Goal: Task Accomplishment & Management: Manage account settings

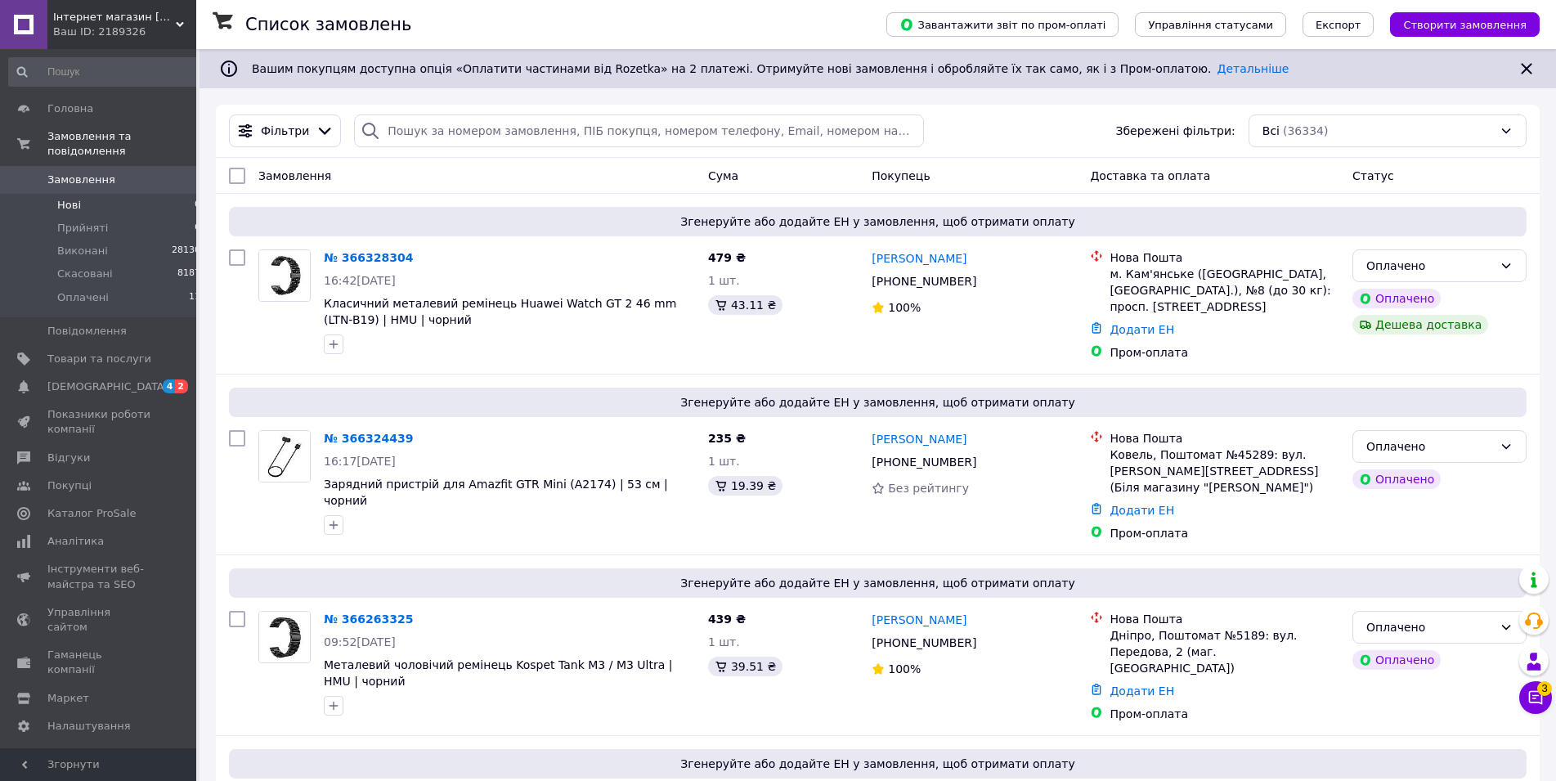
click at [76, 198] on span "Нові" at bounding box center [69, 205] width 24 height 15
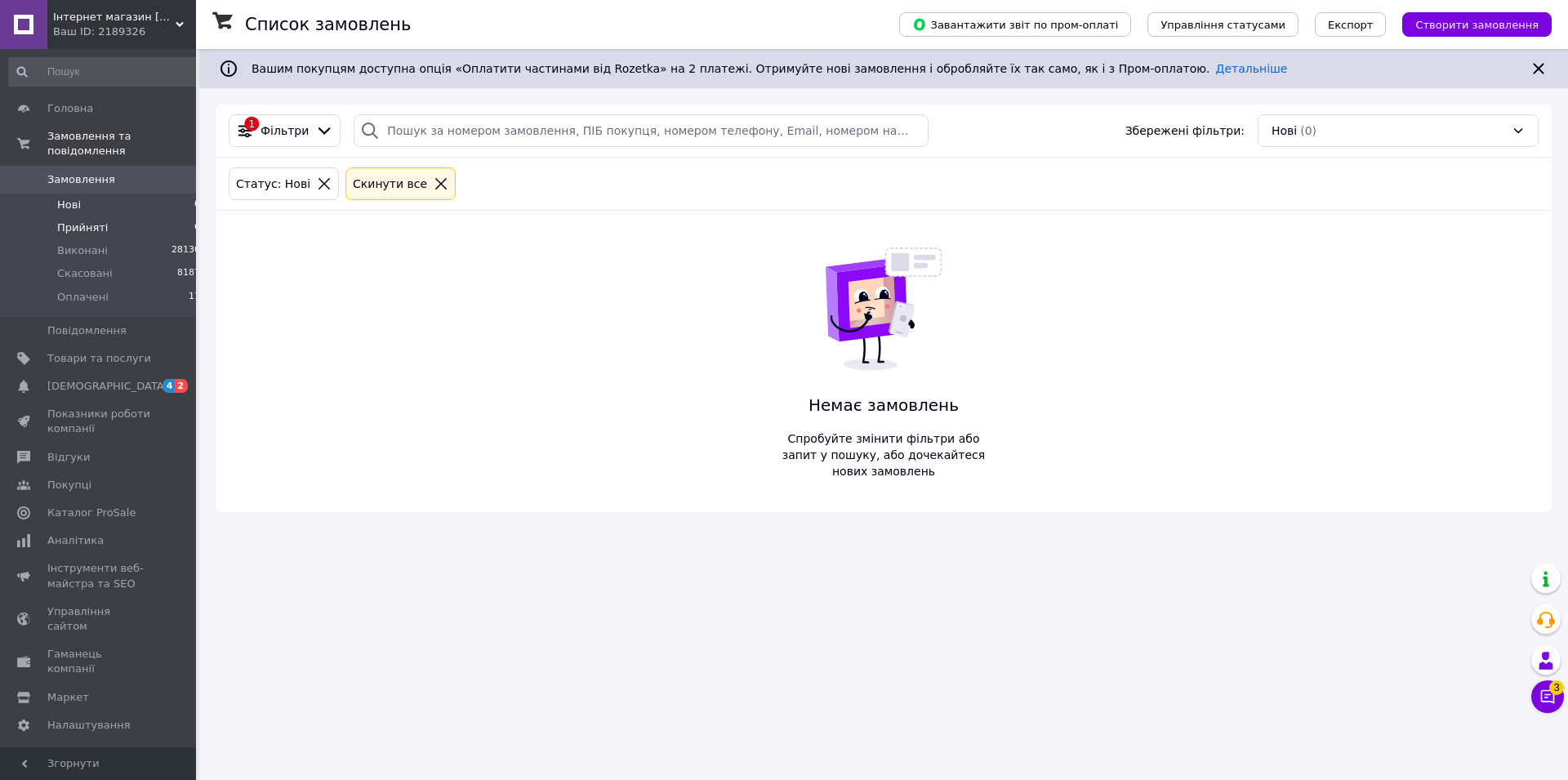
click at [79, 221] on span "Прийняті" at bounding box center [82, 228] width 51 height 15
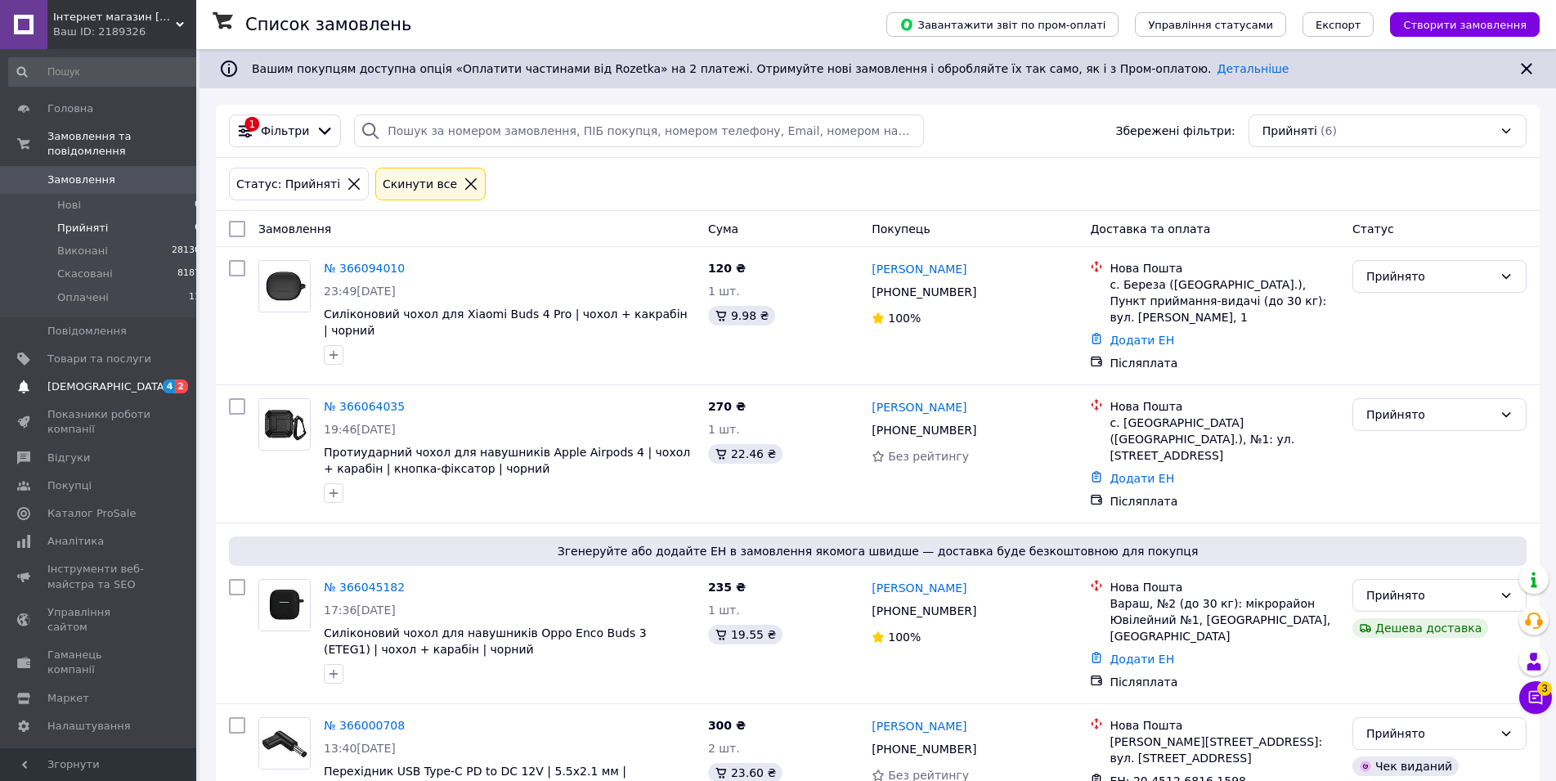
click at [95, 379] on span "[DEMOGRAPHIC_DATA]" at bounding box center [107, 386] width 121 height 15
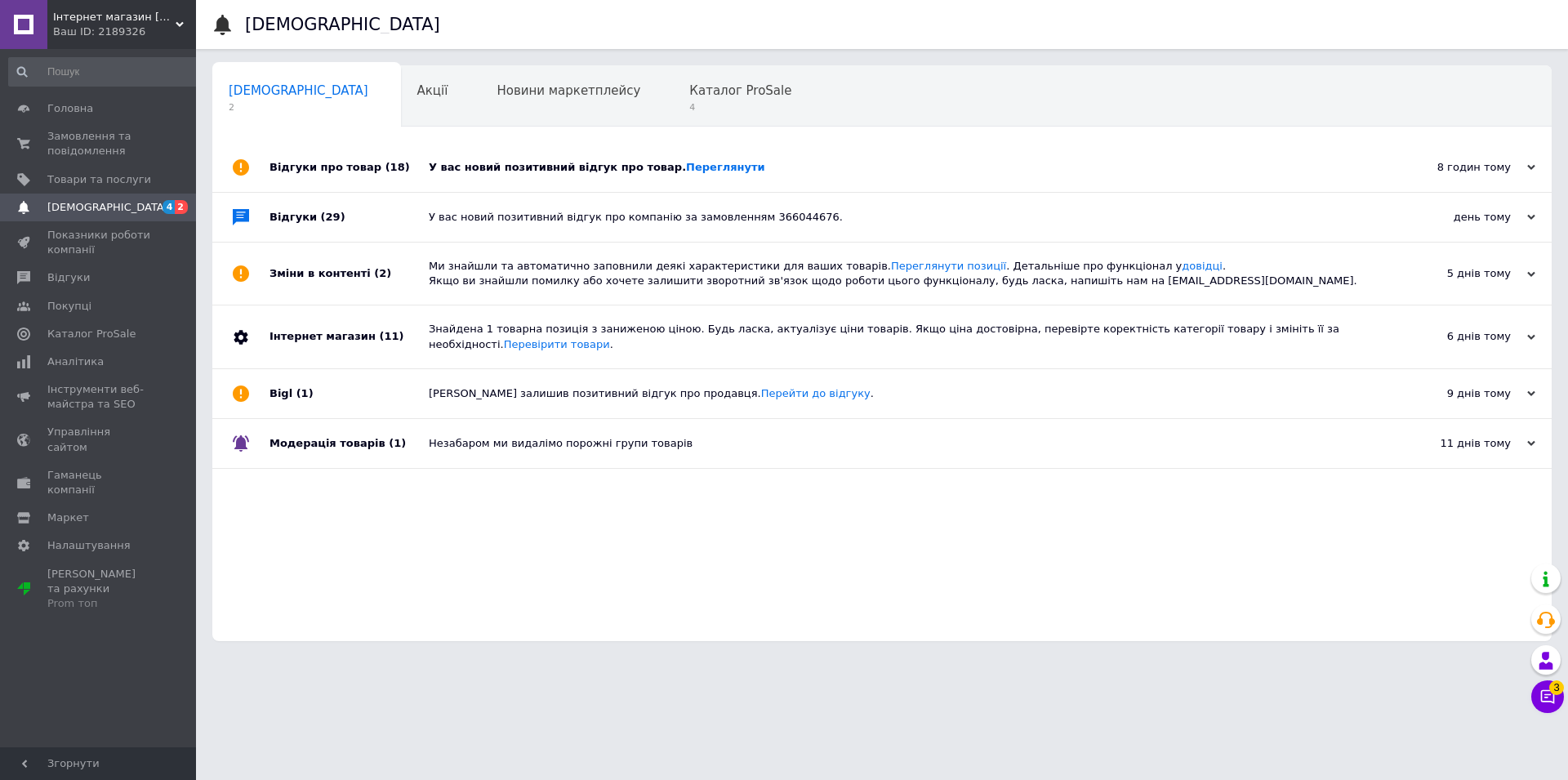
click at [299, 168] on div "Відгуки про товар (18)" at bounding box center [349, 167] width 159 height 49
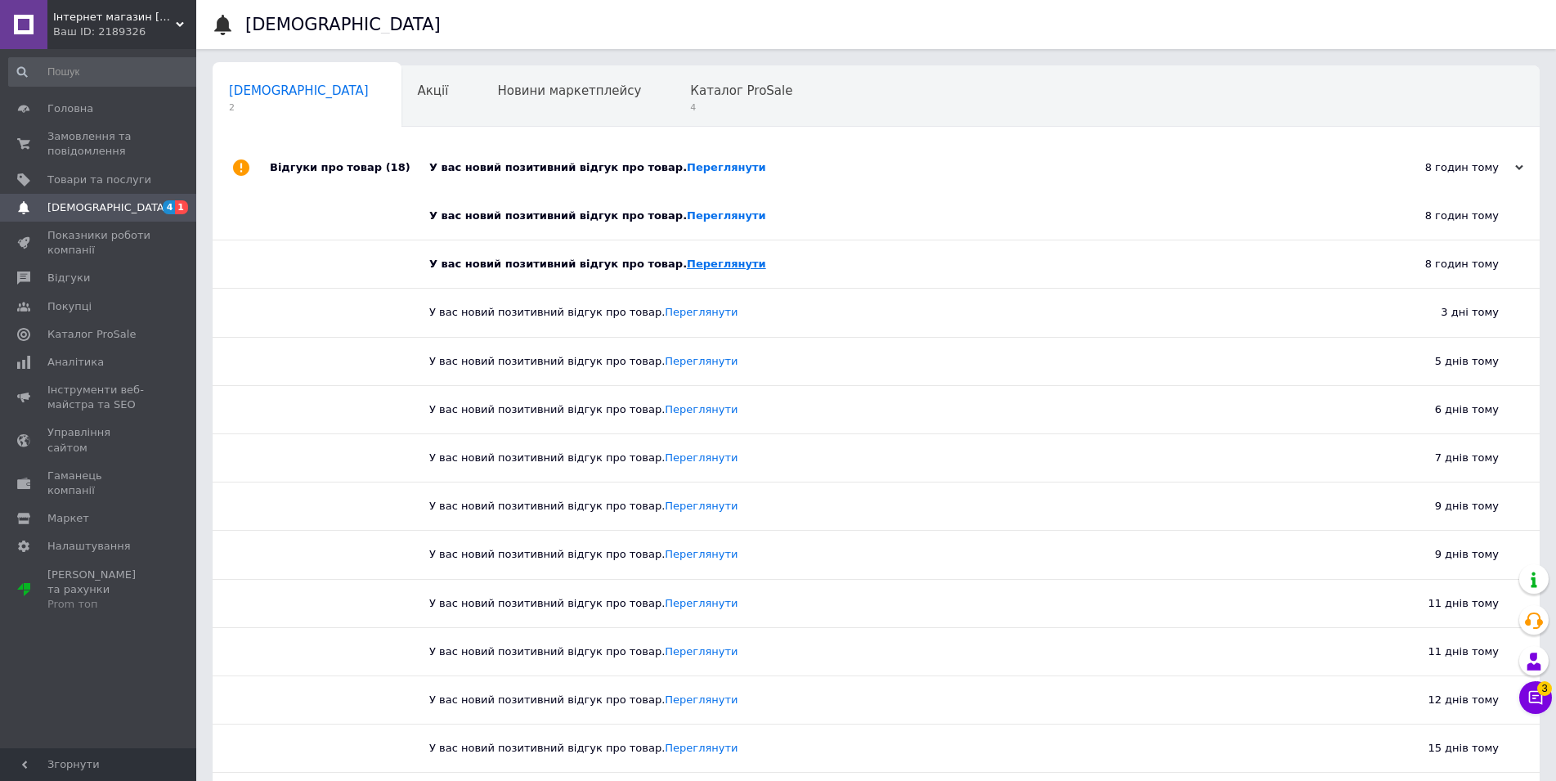
click at [708, 265] on link "Переглянути" at bounding box center [726, 264] width 79 height 12
click at [703, 164] on link "Переглянути" at bounding box center [726, 167] width 79 height 12
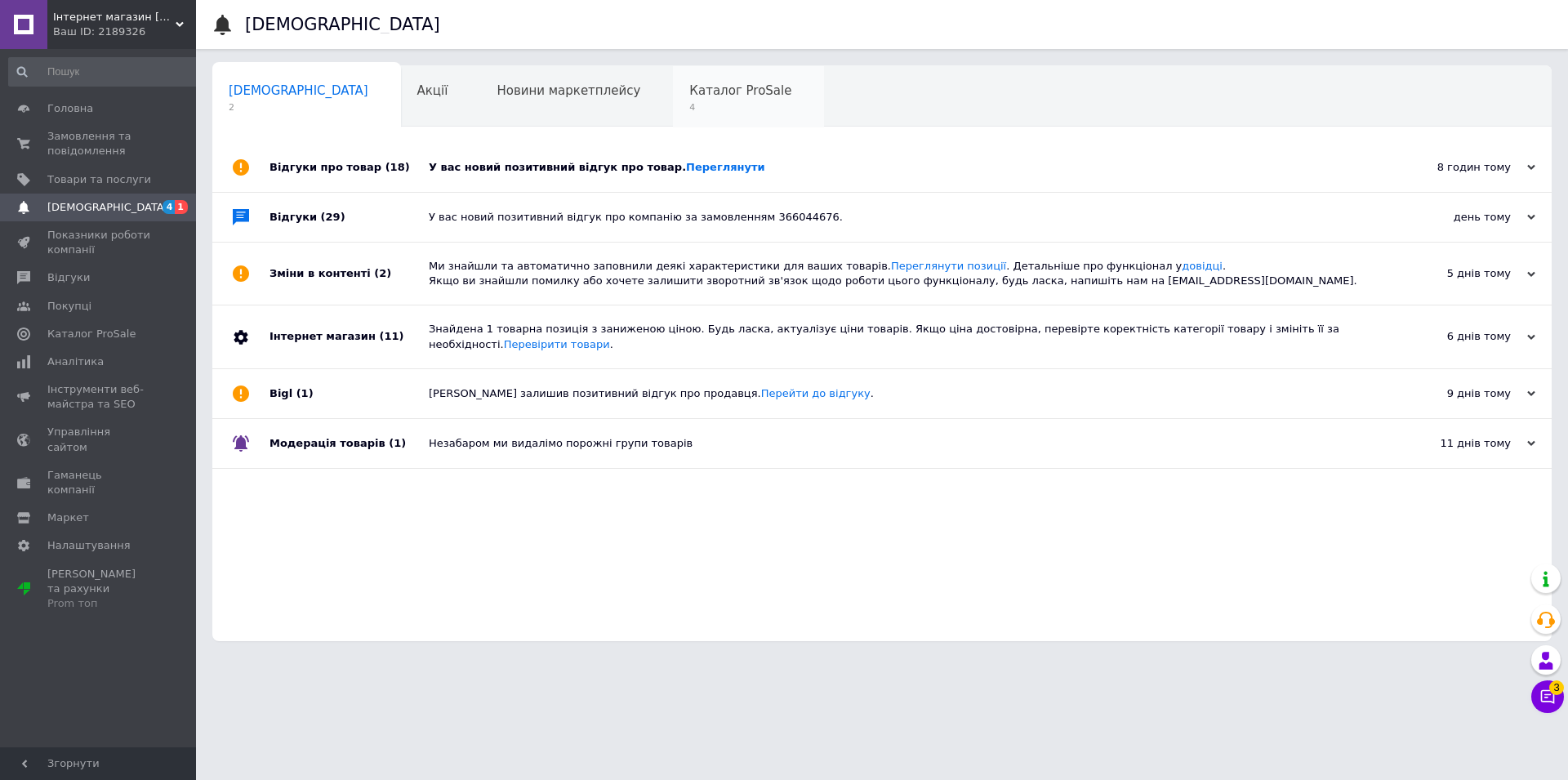
click at [689, 96] on span "Каталог ProSale" at bounding box center [740, 90] width 102 height 15
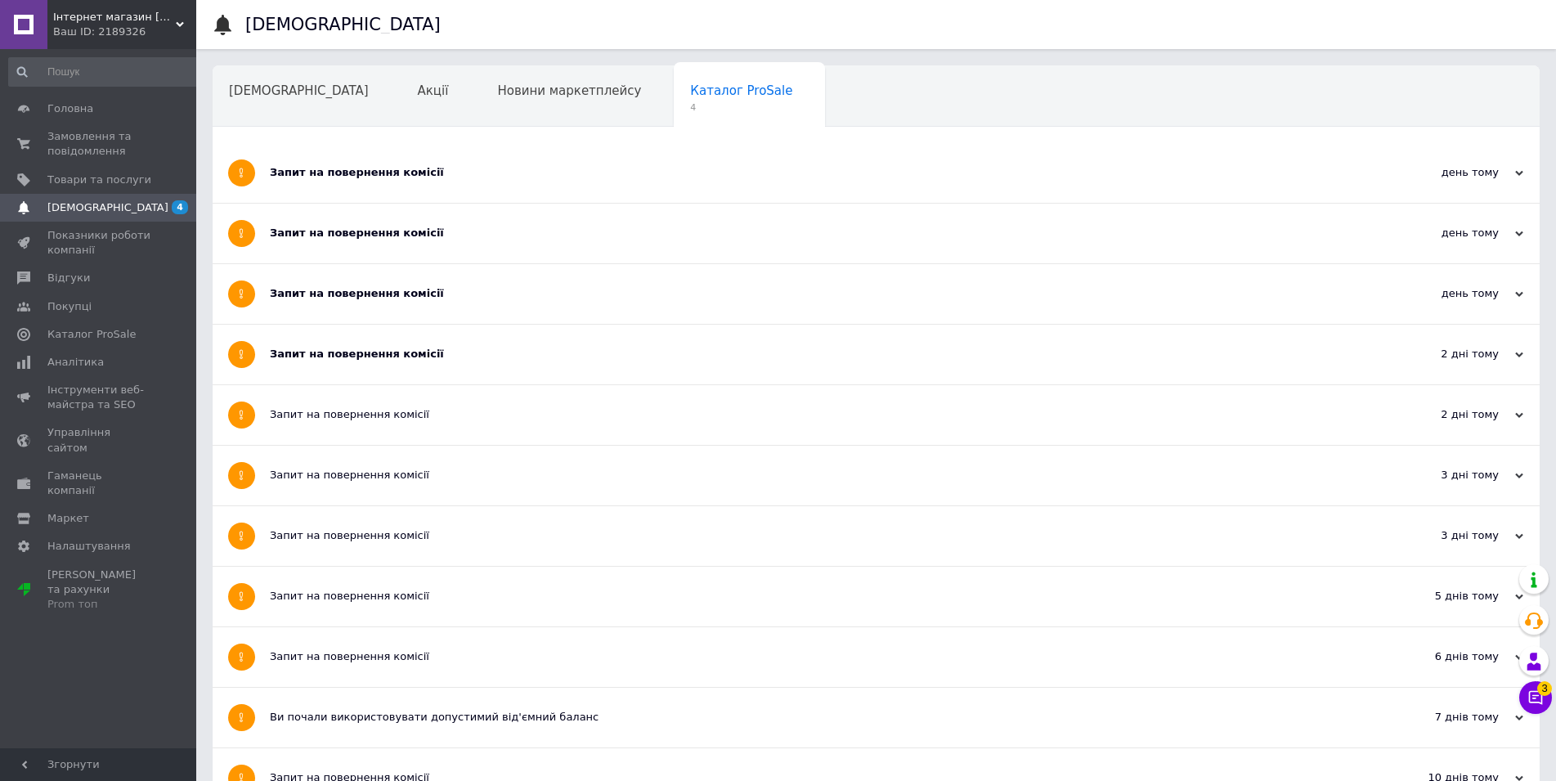
click at [66, 207] on span "[DEMOGRAPHIC_DATA]" at bounding box center [107, 207] width 121 height 15
click at [79, 139] on span "Замовлення та повідомлення" at bounding box center [99, 143] width 104 height 29
